Goal: Information Seeking & Learning: Compare options

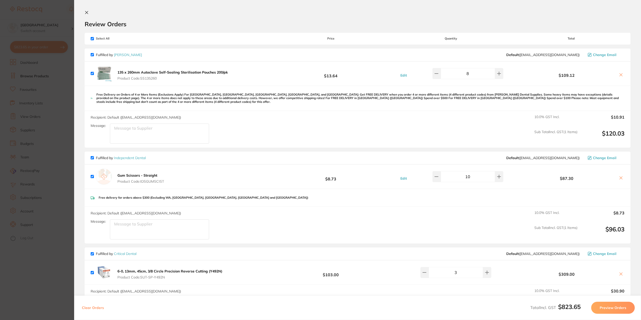
click at [89, 12] on button at bounding box center [88, 13] width 6 height 5
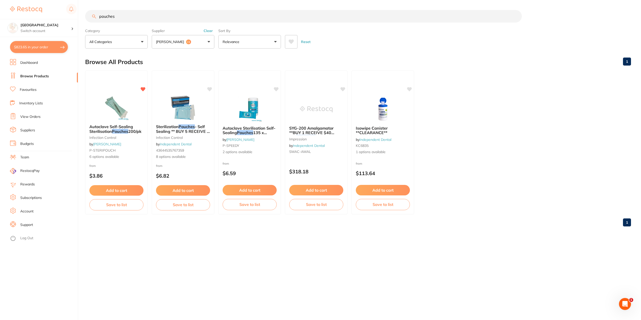
click at [37, 75] on link "Browse Products" at bounding box center [34, 76] width 29 height 5
click at [118, 15] on input "pouches" at bounding box center [303, 16] width 437 height 13
type input "p"
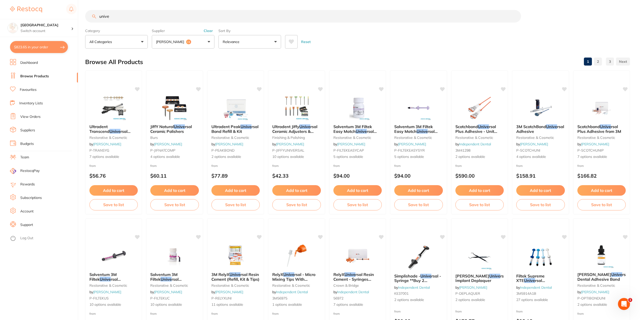
click at [112, 17] on input "unive" at bounding box center [303, 16] width 436 height 13
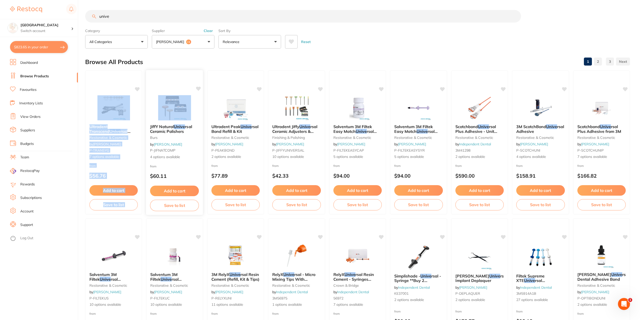
drag, startPoint x: 145, startPoint y: 87, endPoint x: 150, endPoint y: 122, distance: 35.1
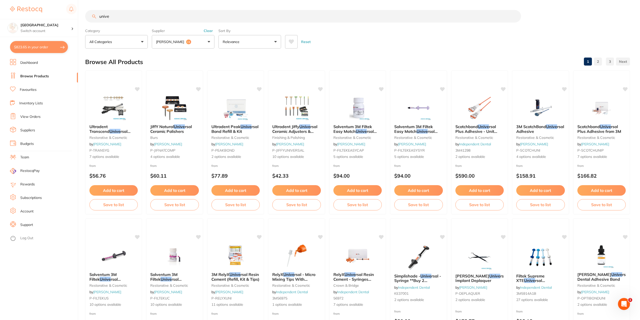
click at [115, 16] on input "unive" at bounding box center [303, 16] width 436 height 13
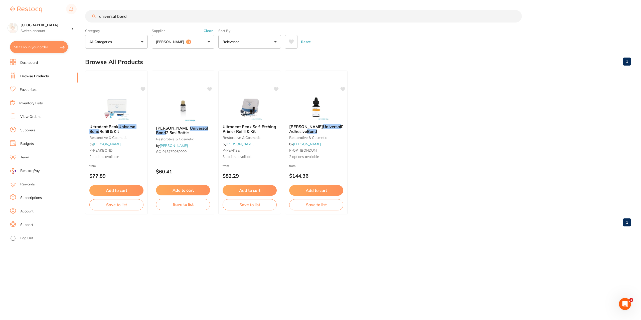
type input "universal bond"
click at [209, 30] on button "Clear" at bounding box center [208, 31] width 12 height 5
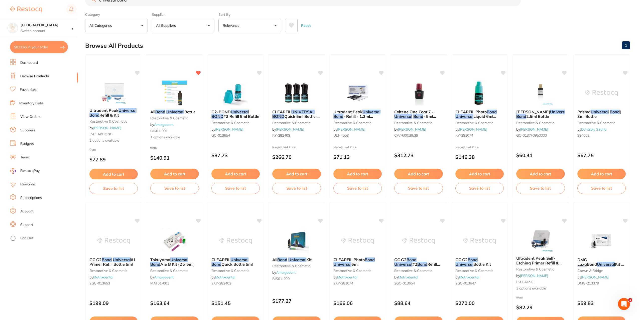
scroll to position [25, 0]
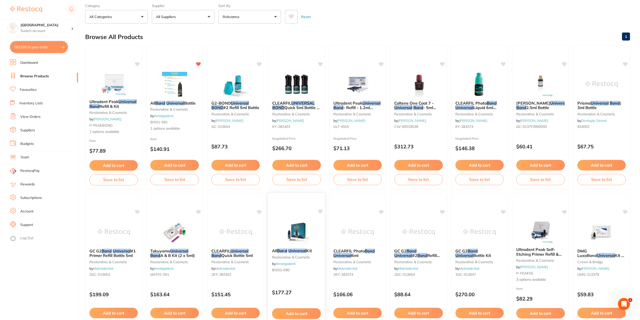
click at [296, 276] on div "All Bond Universal Kit restorative & cosmetic by Amalgadent BIS01-090" at bounding box center [296, 262] width 57 height 34
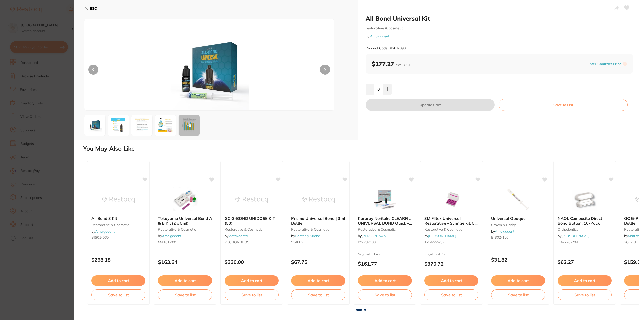
click at [85, 7] on icon at bounding box center [86, 8] width 3 height 3
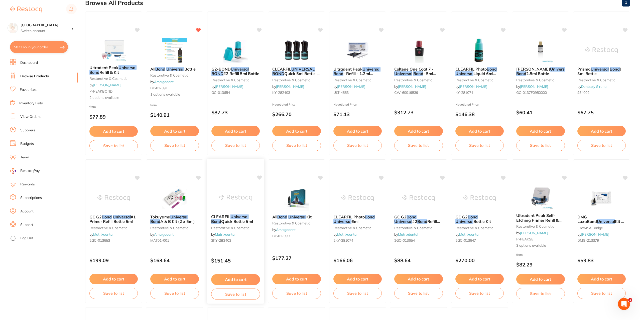
scroll to position [75, 0]
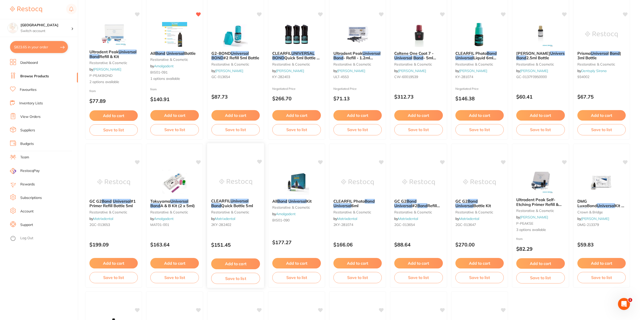
click at [230, 228] on div "CLEARFIL Universal Bond Quick Bottle 5ml restorative & cosmetic by Matrixdental…" at bounding box center [235, 214] width 57 height 38
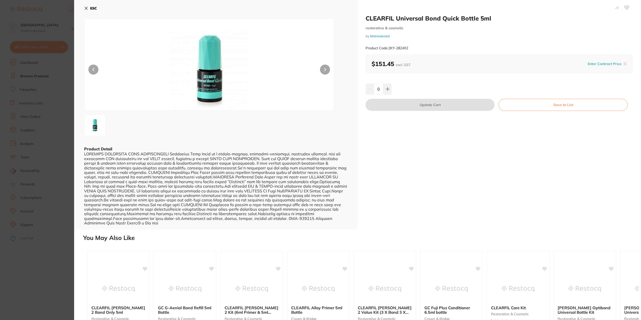
click at [86, 7] on icon at bounding box center [86, 8] width 4 height 4
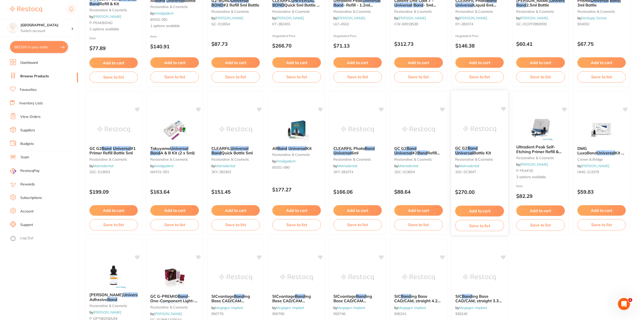
scroll to position [116, 0]
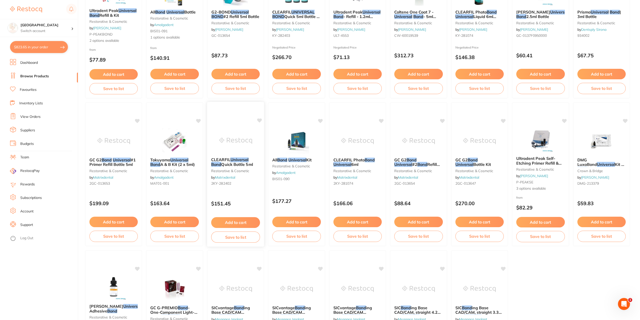
click at [232, 169] on small "restorative & cosmetic" at bounding box center [235, 171] width 49 height 4
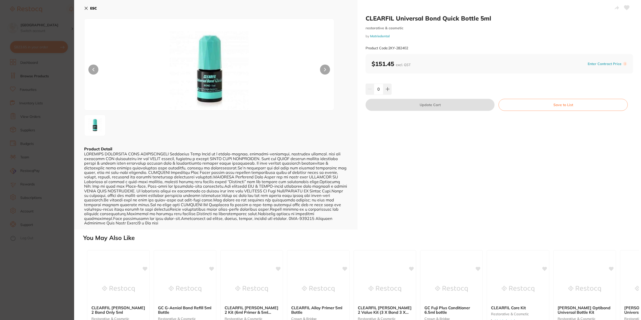
click at [87, 9] on icon at bounding box center [86, 8] width 3 height 3
